Goal: Transaction & Acquisition: Subscribe to service/newsletter

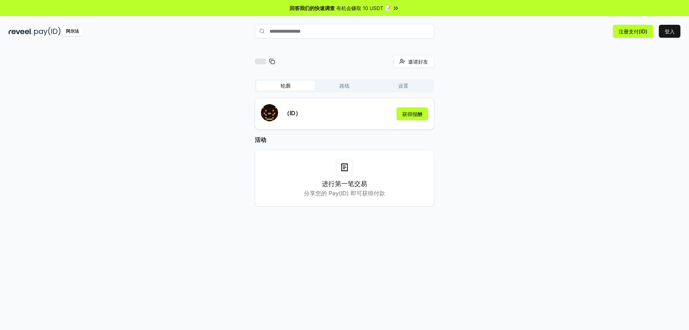
click at [602, 116] on div "邀请好友 邀请 轮廓 路线 设置 （ID） 获得报酬 活动 进行第一笔交易 分享您的 Pay(ID) 即可获得付款" at bounding box center [345, 136] width 672 height 163
click at [662, 34] on button "登入" at bounding box center [670, 31] width 22 height 13
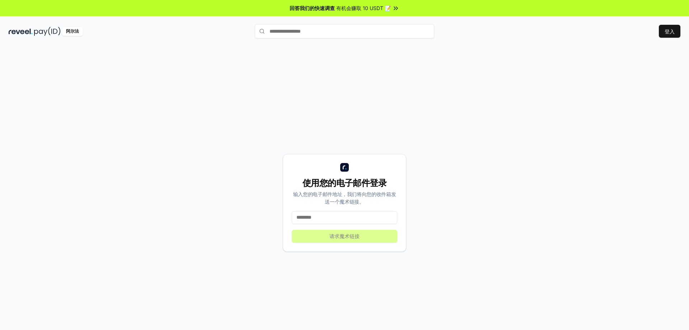
click at [341, 218] on input at bounding box center [345, 217] width 106 height 13
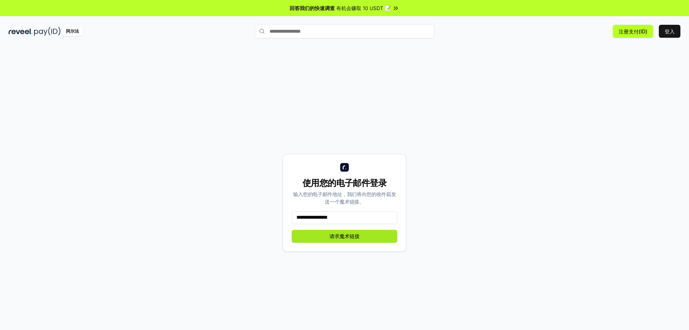
type input "**********"
click at [357, 236] on font "请求魔术链接" at bounding box center [345, 236] width 30 height 6
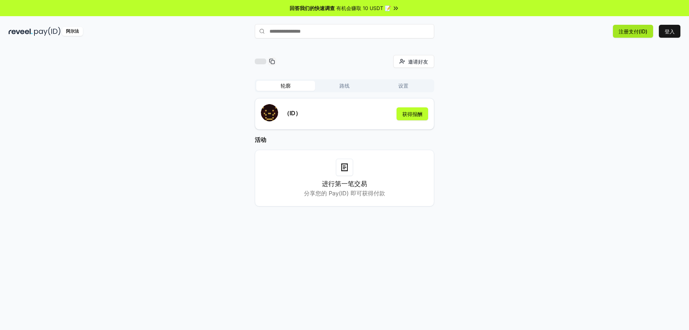
click at [640, 34] on font "注册支付(ID)" at bounding box center [633, 31] width 29 height 6
click at [377, 9] on font "有机会赚取 10 USDT 📝" at bounding box center [363, 8] width 55 height 6
click at [674, 35] on button "登入" at bounding box center [670, 31] width 22 height 13
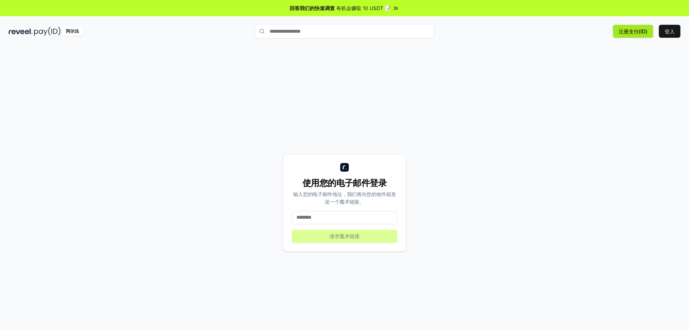
click at [643, 32] on font "注册支付(ID)" at bounding box center [633, 31] width 29 height 6
click at [373, 215] on input at bounding box center [345, 217] width 106 height 13
click at [354, 222] on input at bounding box center [345, 217] width 106 height 13
drag, startPoint x: 467, startPoint y: 113, endPoint x: 463, endPoint y: 117, distance: 5.8
click at [467, 113] on div "使用您的电子邮件登录 输入您的电子邮件地址，我们将向您的收件箱发送一个魔术链接。 *** 请求魔术链接" at bounding box center [345, 203] width 672 height 296
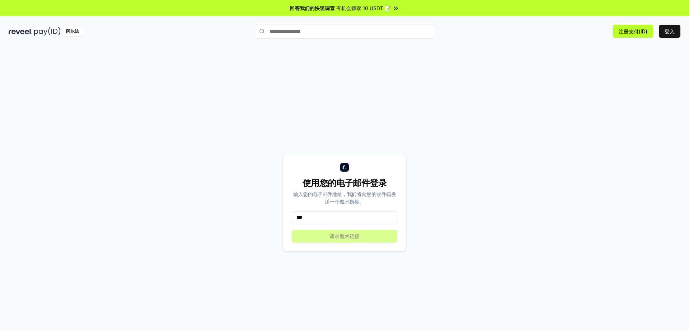
click at [317, 220] on input "***" at bounding box center [345, 217] width 106 height 13
type input "**********"
click at [350, 237] on font "请求魔术链接" at bounding box center [345, 236] width 30 height 6
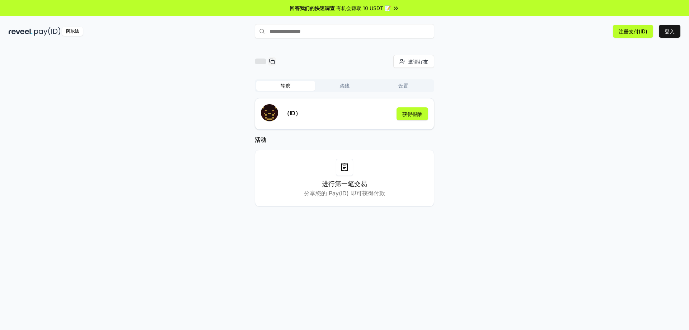
click at [565, 94] on div "邀请好友 邀请 轮廓 路线 设置 （ID） 获得报酬 活动 进行第一笔交易 分享您的 Pay(ID) 即可获得付款" at bounding box center [345, 136] width 672 height 163
click at [349, 83] on font "路线" at bounding box center [345, 86] width 10 height 6
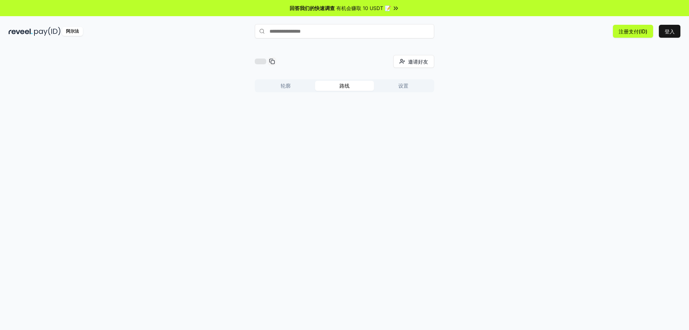
click at [285, 88] on font "轮廓" at bounding box center [286, 86] width 10 height 6
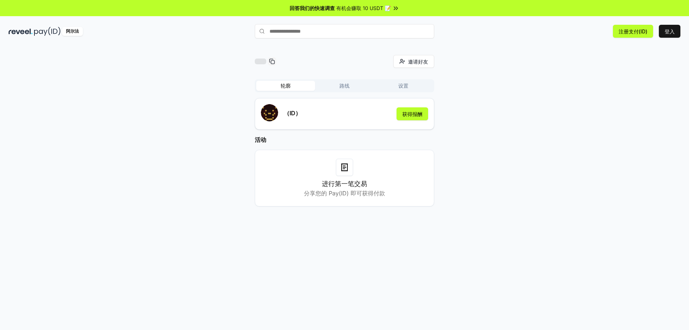
click at [307, 112] on div "（ID） 获得报酬" at bounding box center [344, 113] width 167 height 19
click at [269, 109] on rect "submit" at bounding box center [268, 108] width 1 height 1
click at [346, 167] on icon at bounding box center [344, 167] width 9 height 9
click at [323, 32] on input "text" at bounding box center [345, 31] width 180 height 14
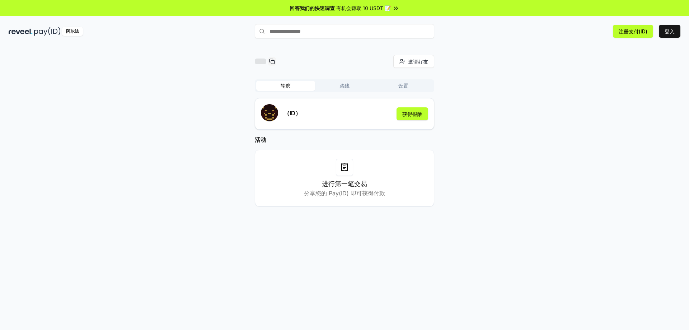
click at [257, 61] on div at bounding box center [260, 62] width 11 height 6
click at [407, 85] on font "设置" at bounding box center [404, 86] width 10 height 6
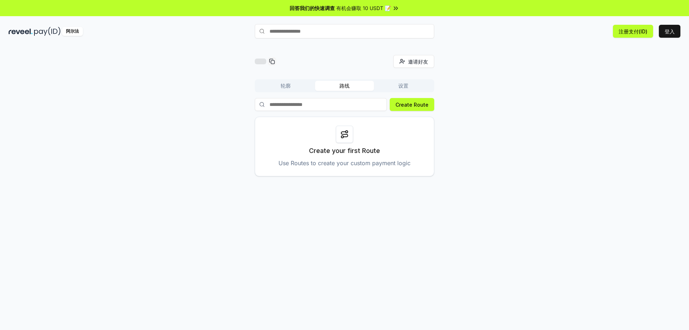
click at [354, 84] on button "路线" at bounding box center [344, 86] width 59 height 10
click at [349, 133] on icon at bounding box center [344, 134] width 9 height 9
click at [344, 135] on icon at bounding box center [344, 134] width 9 height 9
click at [424, 103] on font "创建路线" at bounding box center [419, 105] width 20 height 6
click at [344, 139] on div at bounding box center [344, 134] width 17 height 17
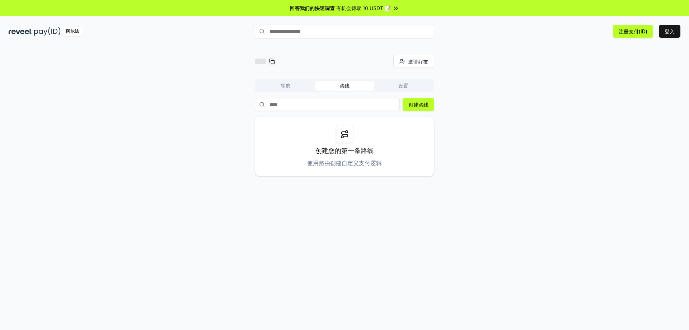
click at [349, 106] on input at bounding box center [327, 104] width 145 height 13
click at [284, 85] on font "轮廓" at bounding box center [286, 86] width 10 height 6
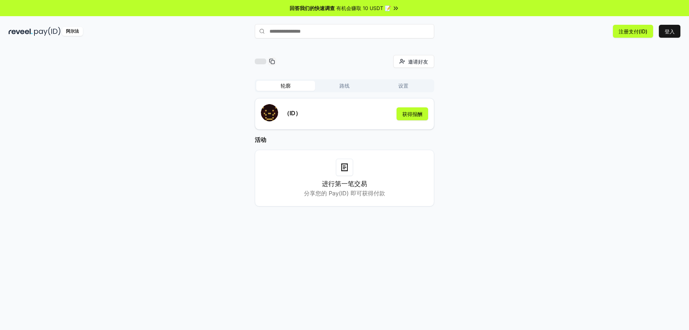
click at [337, 118] on div "（ID） 获得报酬" at bounding box center [344, 113] width 167 height 19
click at [410, 115] on font "获得报酬" at bounding box center [413, 114] width 20 height 6
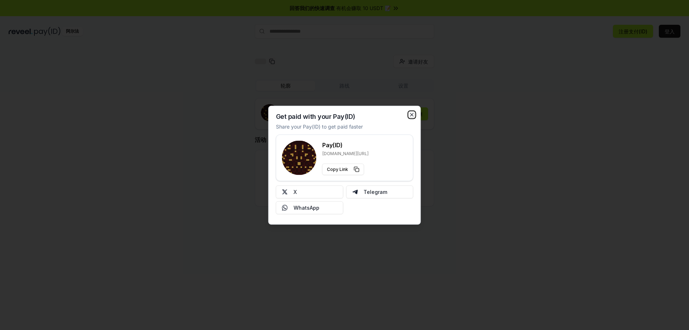
click at [413, 113] on icon "button" at bounding box center [412, 115] width 6 height 6
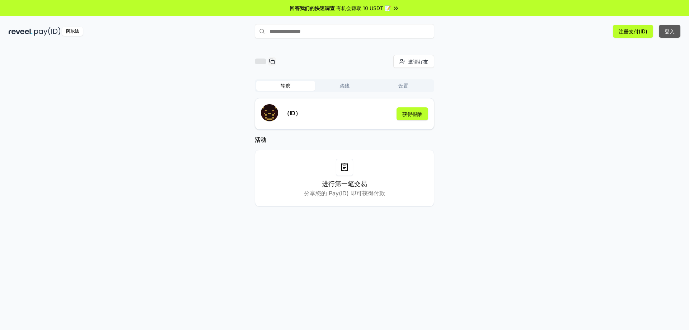
click at [669, 31] on font "登入" at bounding box center [670, 31] width 10 height 6
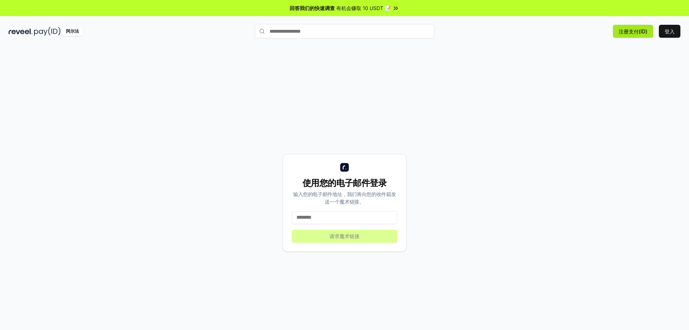
click at [641, 33] on font "注册支付(ID)" at bounding box center [633, 31] width 29 height 6
